Goal: Complete application form

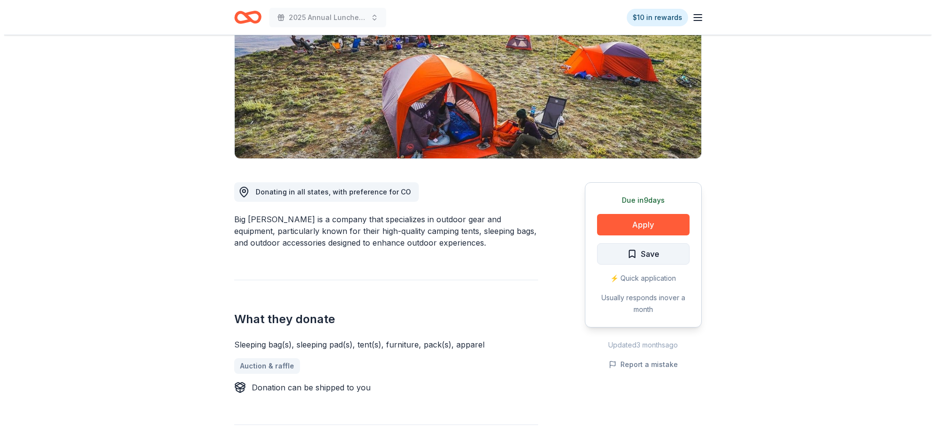
scroll to position [146, 0]
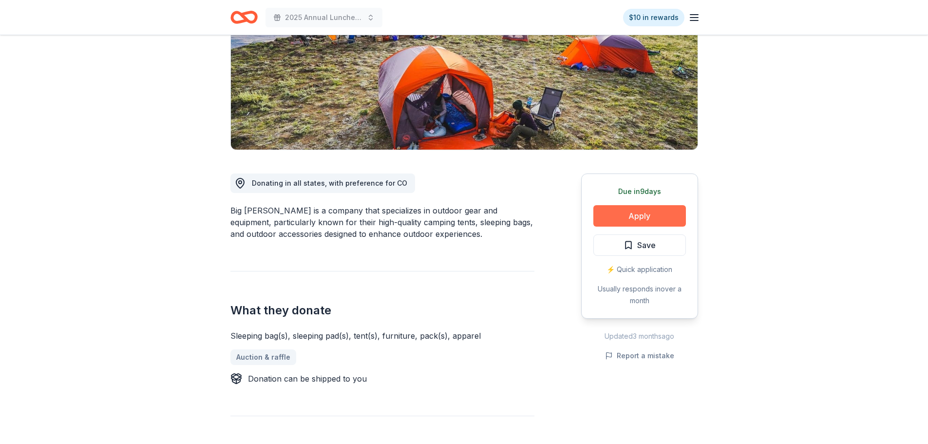
click at [636, 217] on button "Apply" at bounding box center [639, 215] width 93 height 21
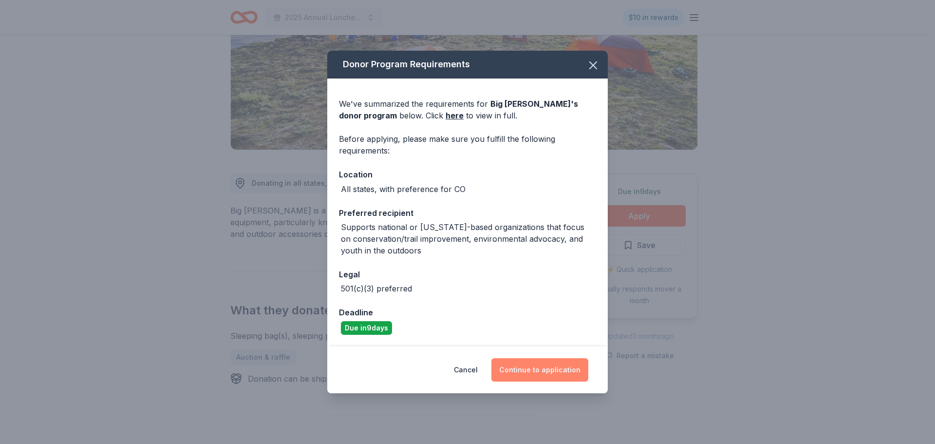
click at [557, 373] on button "Continue to application" at bounding box center [539, 369] width 97 height 23
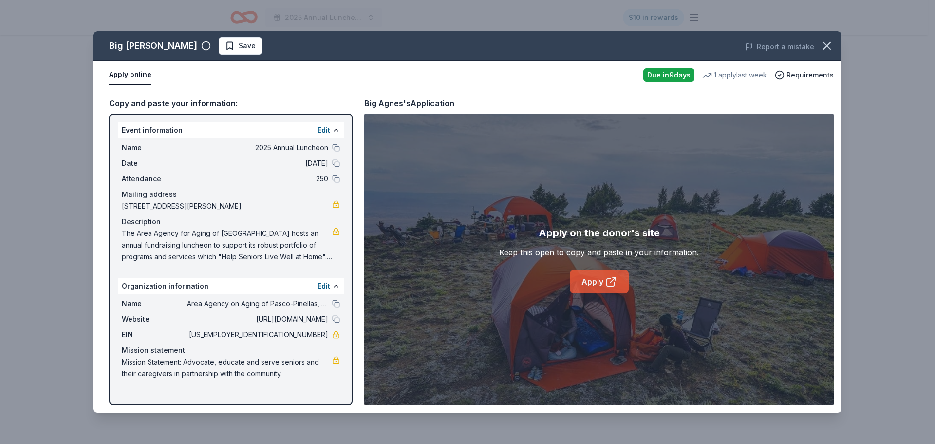
click at [605, 283] on icon at bounding box center [611, 282] width 12 height 12
click at [229, 158] on span "[DATE]" at bounding box center [257, 163] width 141 height 12
click at [808, 89] on div "Copy and paste your information: Event information Edit Name 2025 Annual Lunche…" at bounding box center [468, 250] width 748 height 323
click at [809, 78] on span "Requirements" at bounding box center [810, 75] width 47 height 12
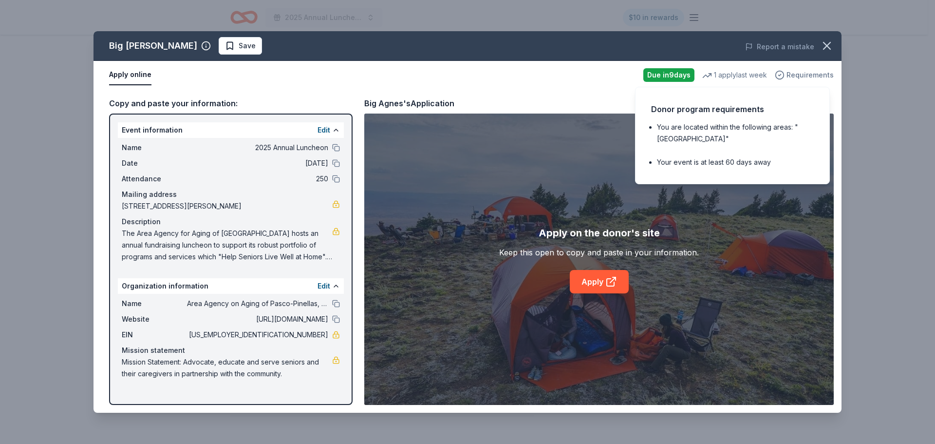
click at [809, 77] on span "Requirements" at bounding box center [810, 75] width 47 height 12
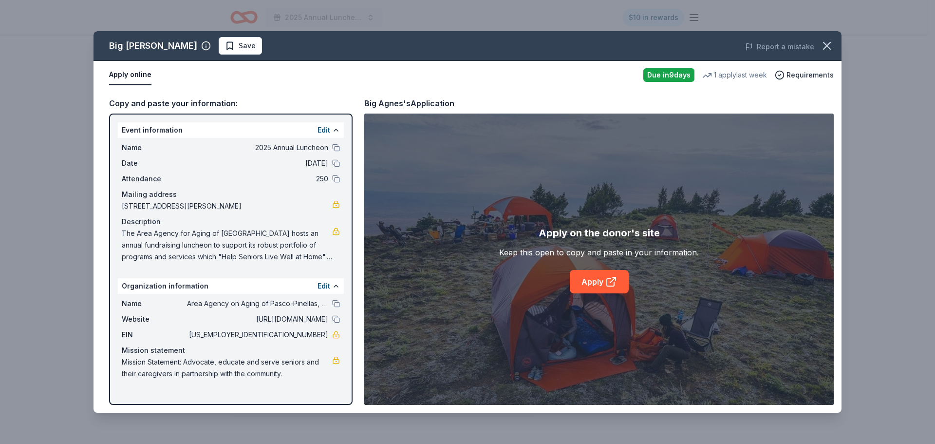
click at [388, 103] on div "Big Agnes's Application" at bounding box center [409, 103] width 90 height 13
click at [189, 318] on span "[URL][DOMAIN_NAME]" at bounding box center [257, 319] width 141 height 12
click at [264, 169] on span "[DATE]" at bounding box center [257, 163] width 141 height 12
click at [333, 125] on div "Edit" at bounding box center [329, 130] width 22 height 12
click at [336, 131] on button at bounding box center [336, 130] width 8 height 8
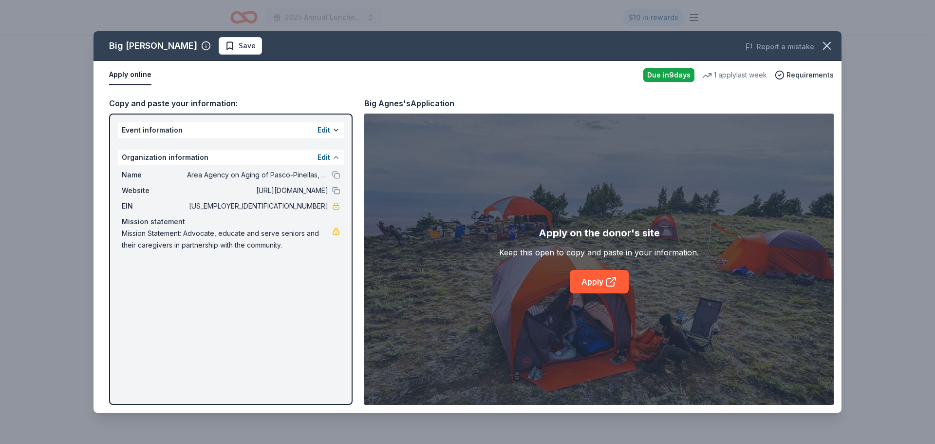
click at [335, 158] on button at bounding box center [336, 157] width 8 height 8
